Goal: Information Seeking & Learning: Learn about a topic

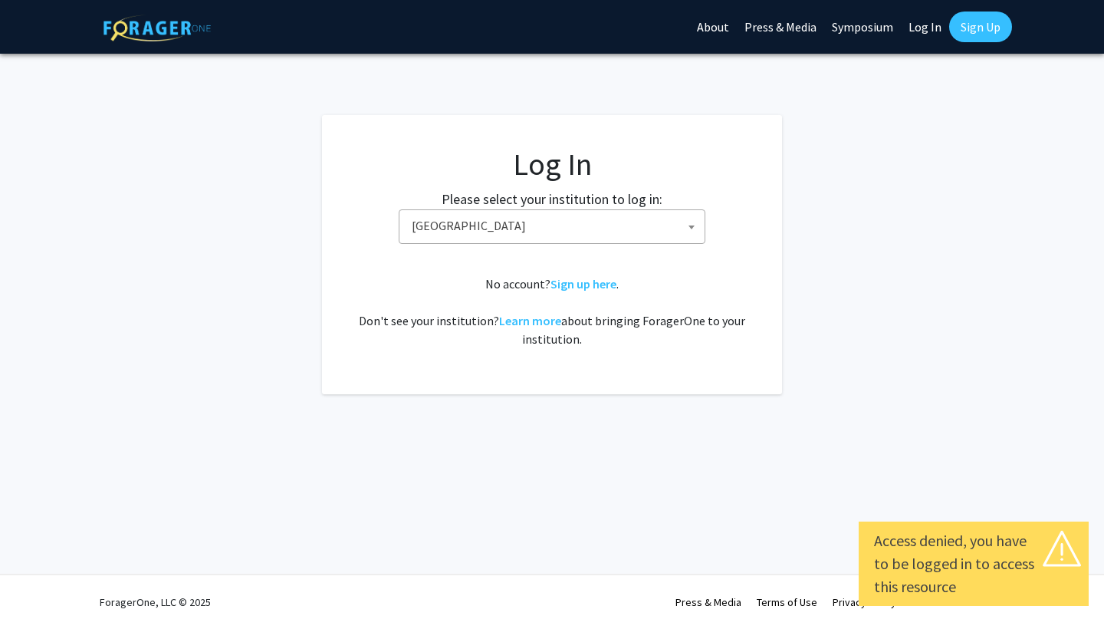
click at [926, 29] on link "Log In" at bounding box center [925, 27] width 48 height 54
select select "34"
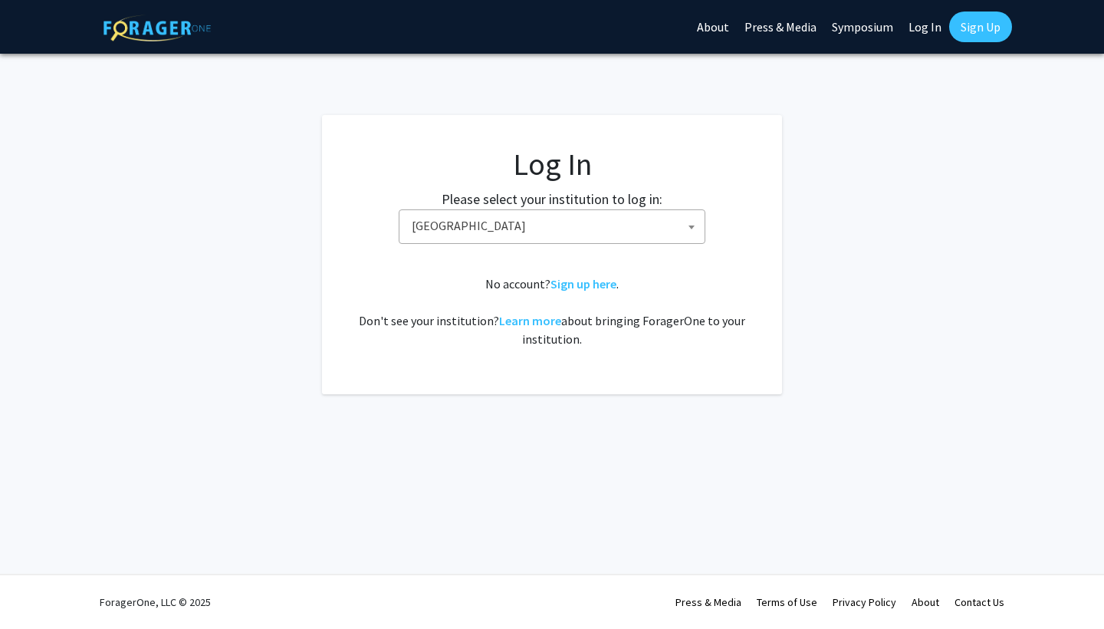
click at [925, 38] on link "Log In" at bounding box center [925, 27] width 48 height 54
click at [906, 55] on div "Skip navigation About Press & Media Symposium Log In Sign Up Complete your prof…" at bounding box center [552, 314] width 1104 height 629
click at [912, 42] on link "Log In" at bounding box center [925, 27] width 48 height 54
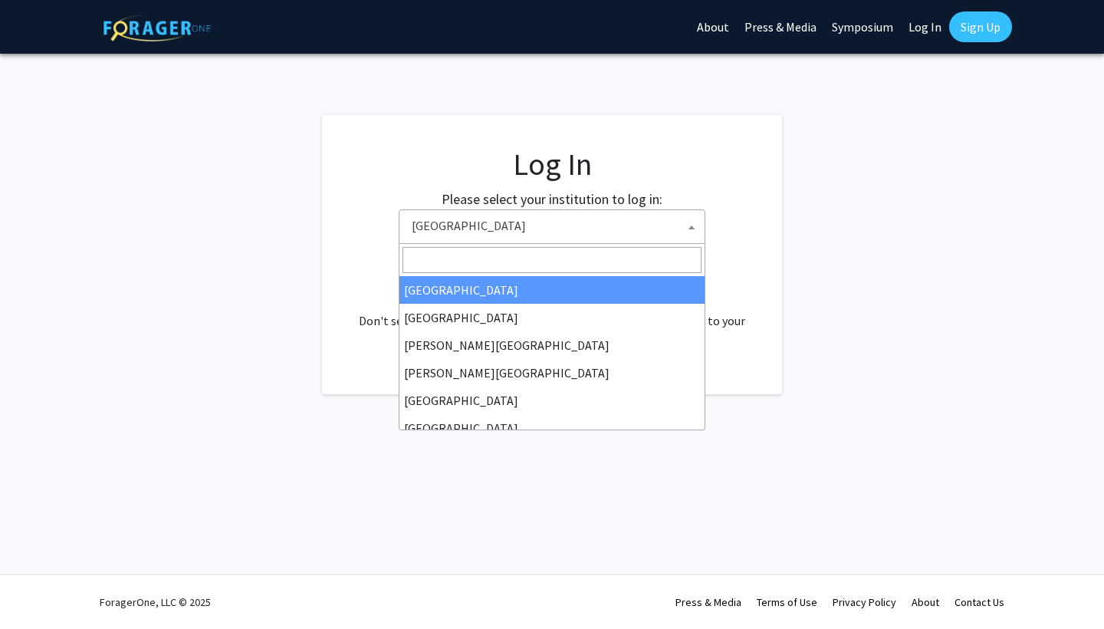
click at [592, 218] on span "[GEOGRAPHIC_DATA]" at bounding box center [555, 225] width 299 height 31
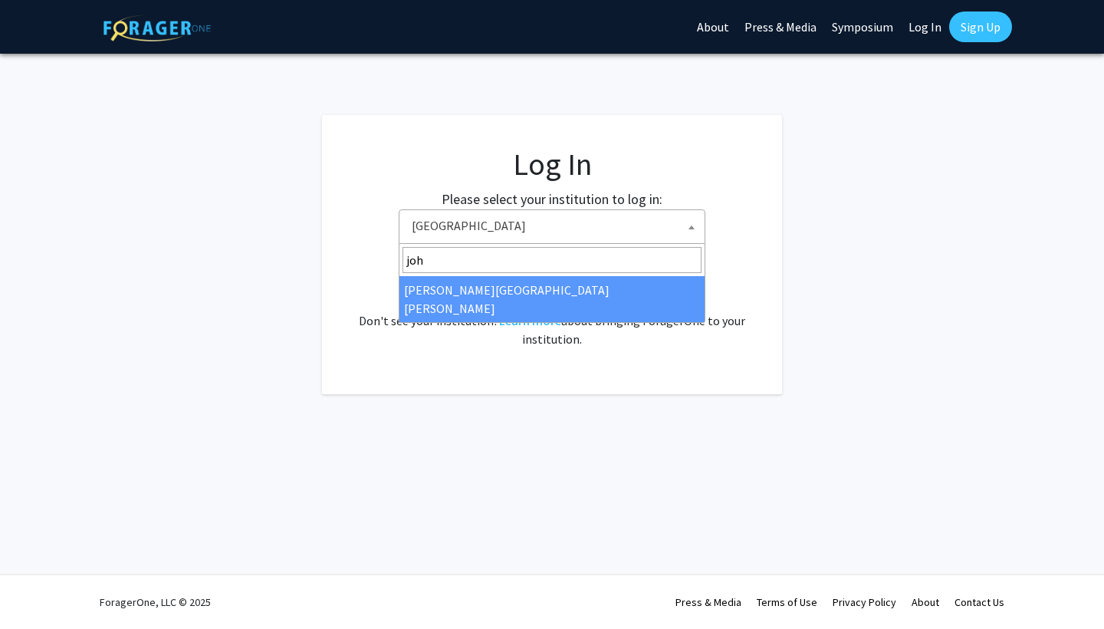
type input "[PERSON_NAME]"
select select "1"
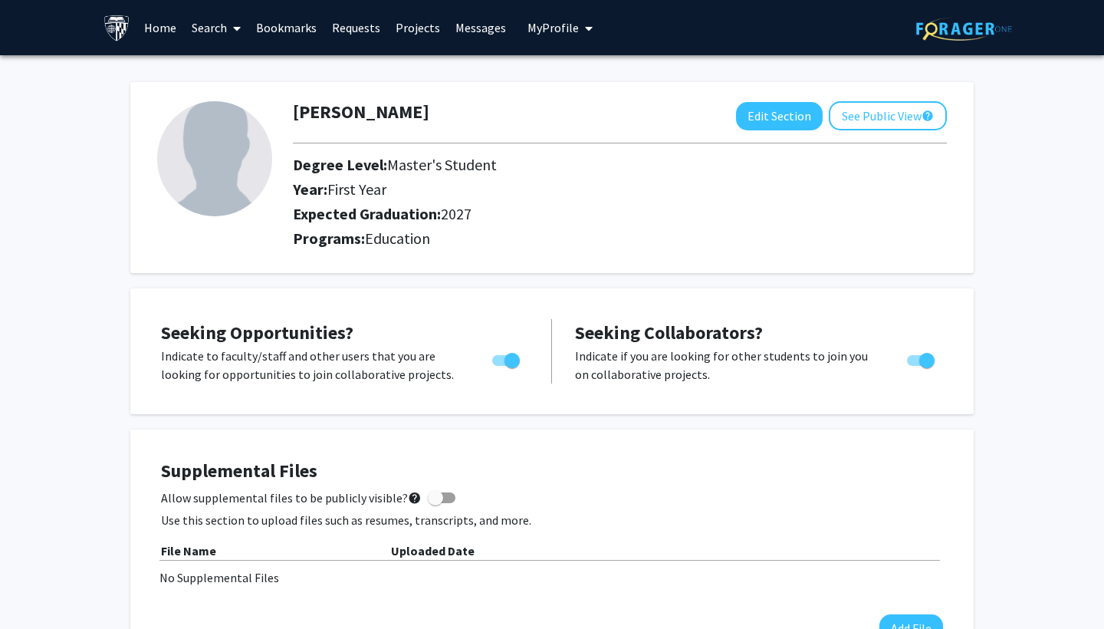
click at [399, 30] on link "Projects" at bounding box center [418, 28] width 60 height 54
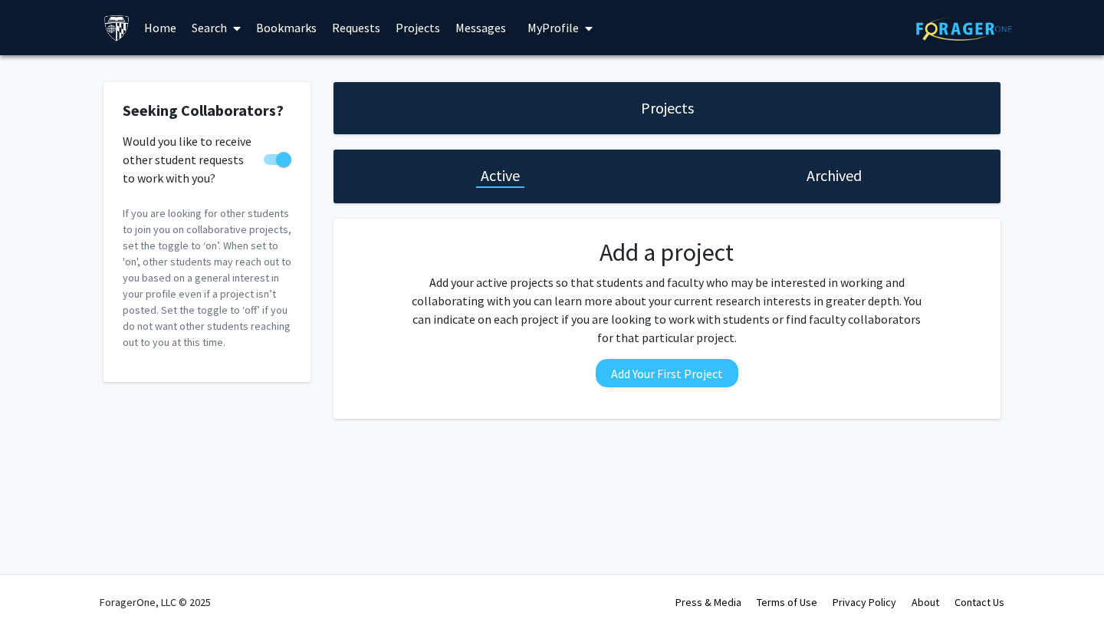
click at [701, 106] on div "Projects" at bounding box center [666, 108] width 667 height 52
click at [842, 179] on h1 "Archived" at bounding box center [833, 175] width 55 height 21
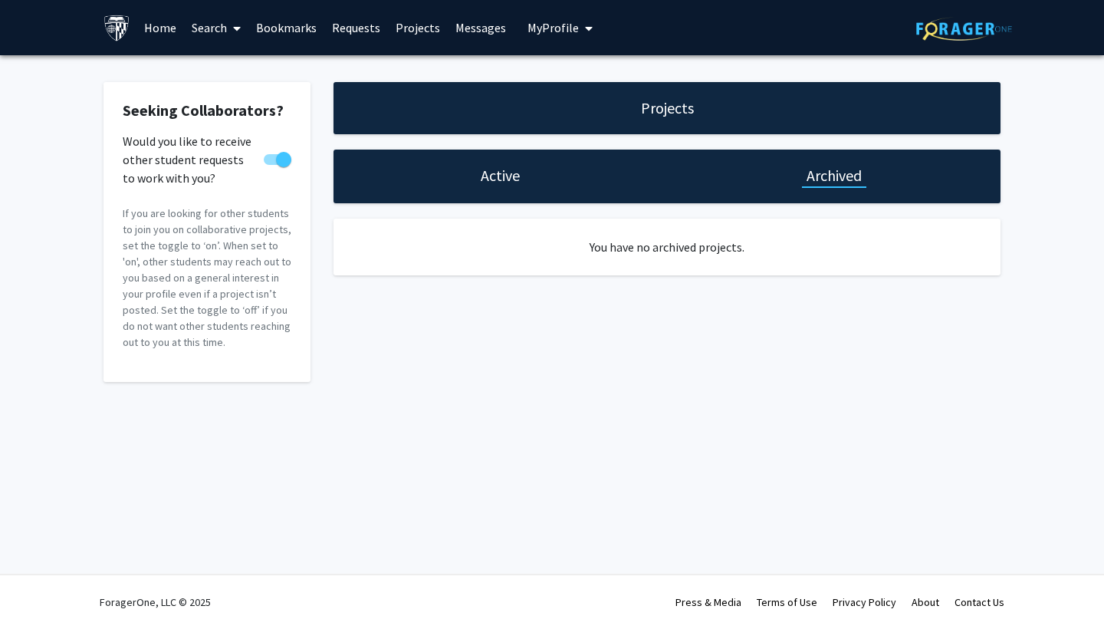
click at [453, 192] on div "Active" at bounding box center [499, 176] width 333 height 54
click at [485, 169] on h1 "Active" at bounding box center [500, 175] width 39 height 21
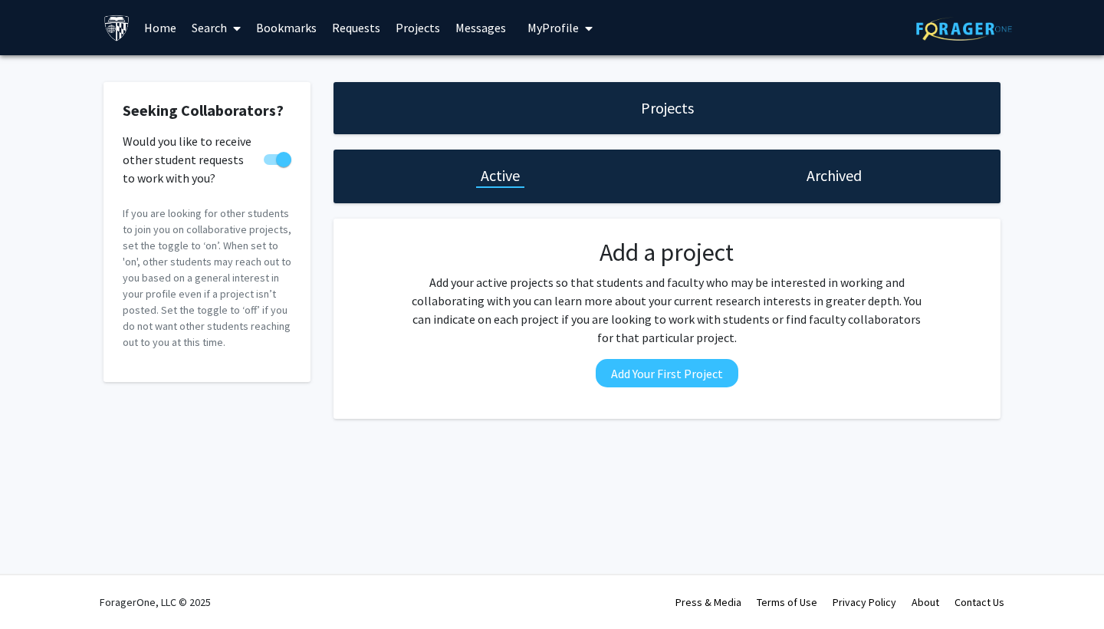
click at [297, 26] on link "Bookmarks" at bounding box center [286, 28] width 76 height 54
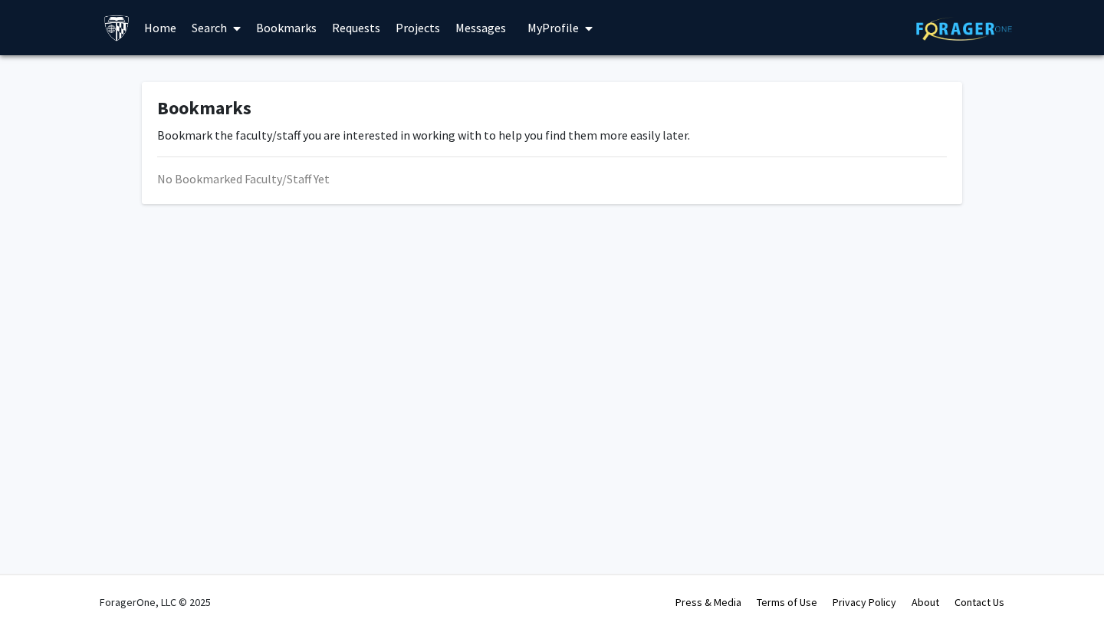
click at [213, 27] on link "Search" at bounding box center [216, 28] width 64 height 54
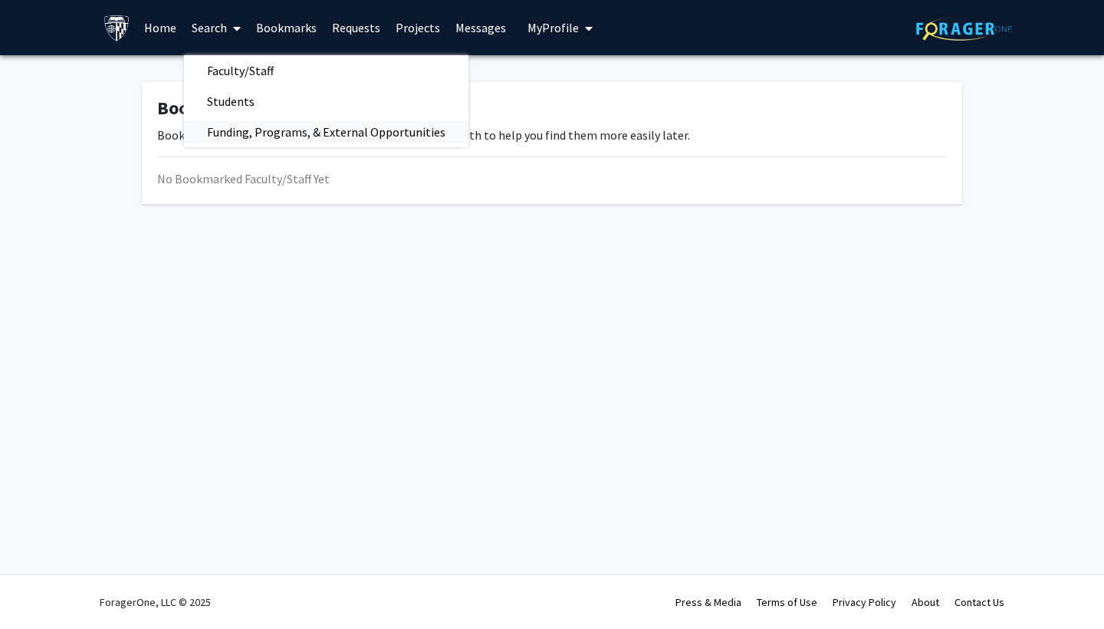
click at [268, 134] on span "Funding, Programs, & External Opportunities" at bounding box center [326, 132] width 284 height 31
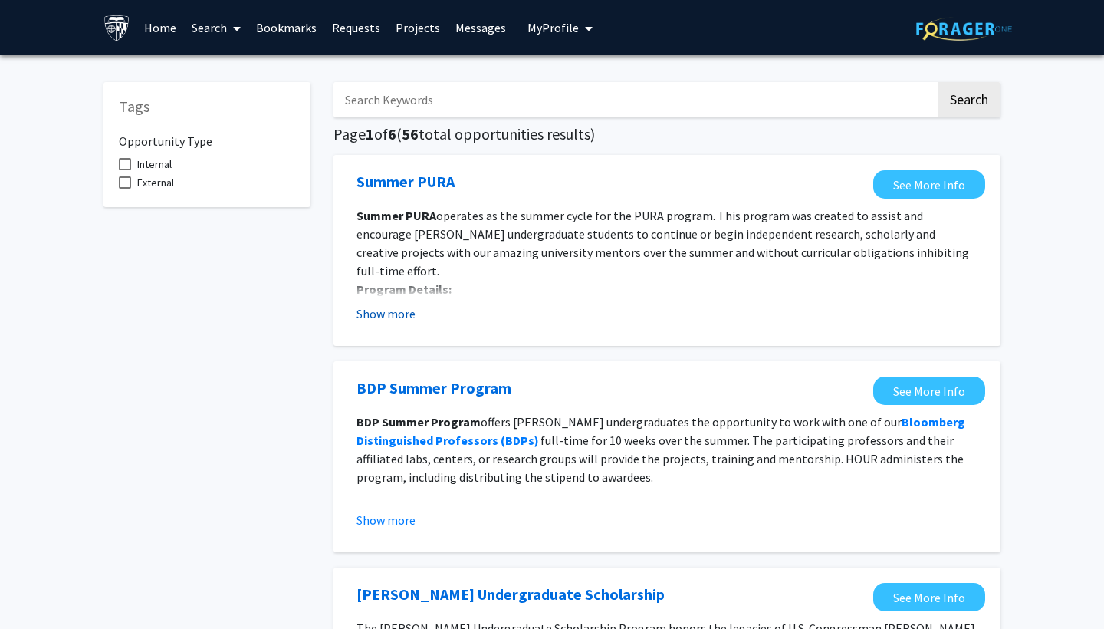
click at [389, 313] on button "Show more" at bounding box center [385, 313] width 59 height 18
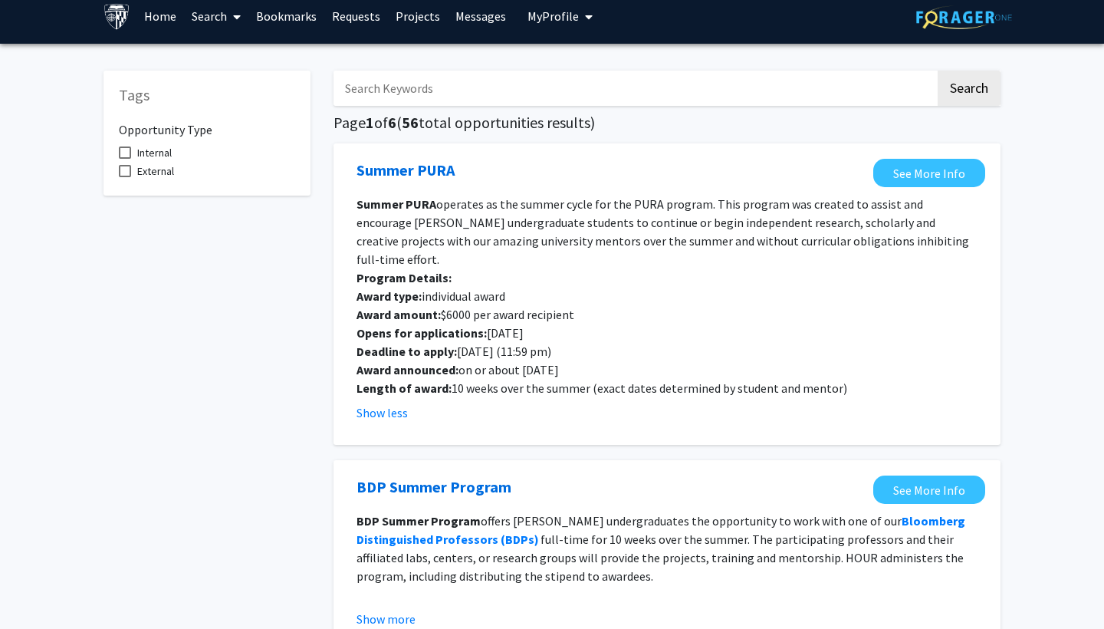
scroll to position [10, 0]
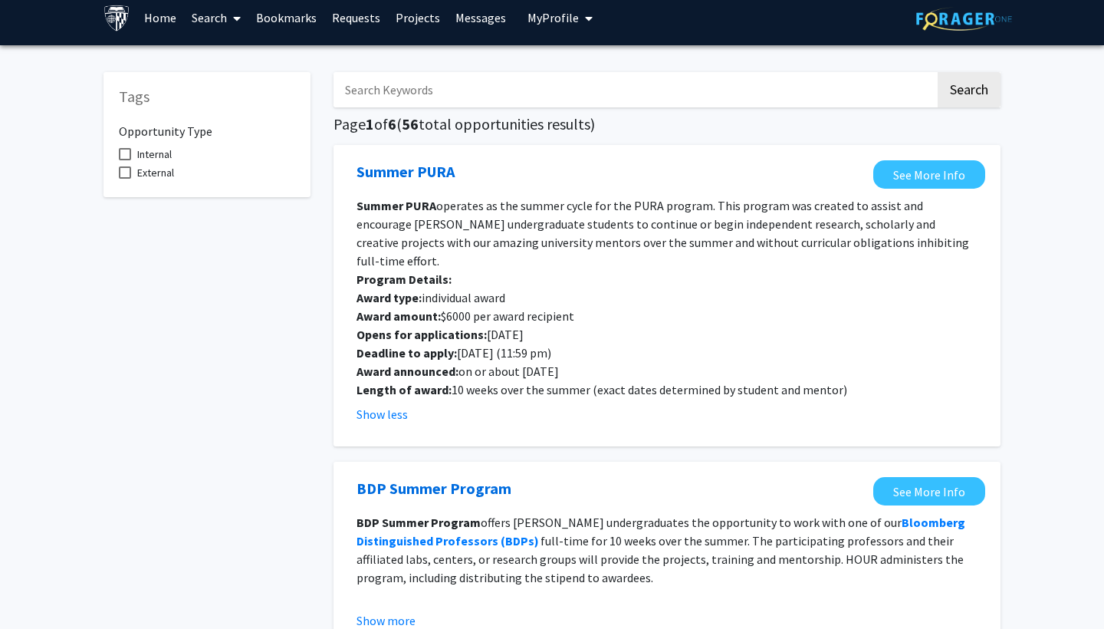
click at [481, 82] on input "Search Keywords" at bounding box center [634, 89] width 602 height 35
type input "education"
click at [968, 102] on button "Search" at bounding box center [969, 89] width 63 height 35
